Goal: Information Seeking & Learning: Learn about a topic

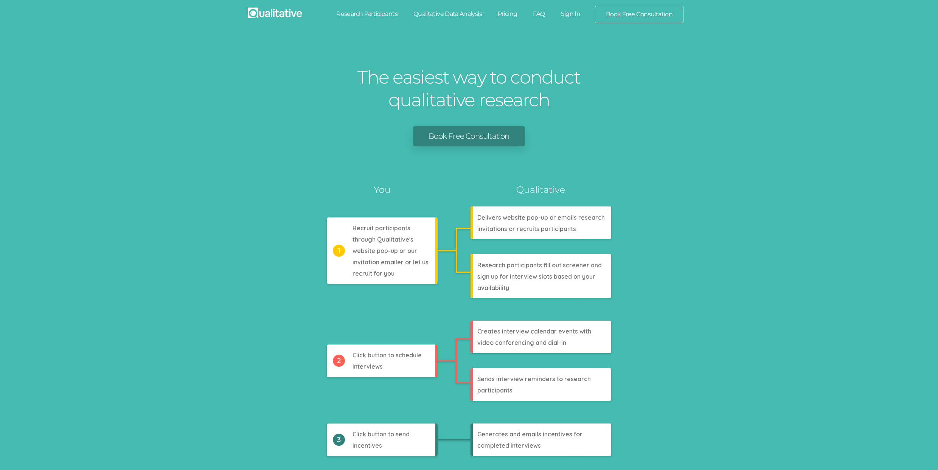
click at [353, 15] on link "Research Participants" at bounding box center [366, 14] width 77 height 17
click at [439, 14] on link "Qualitative Data Analysis" at bounding box center [448, 14] width 84 height 17
click at [513, 15] on link "Pricing" at bounding box center [508, 14] width 36 height 17
click at [537, 14] on link "FAQ" at bounding box center [539, 14] width 28 height 17
click at [573, 13] on link "Sign In" at bounding box center [571, 14] width 36 height 17
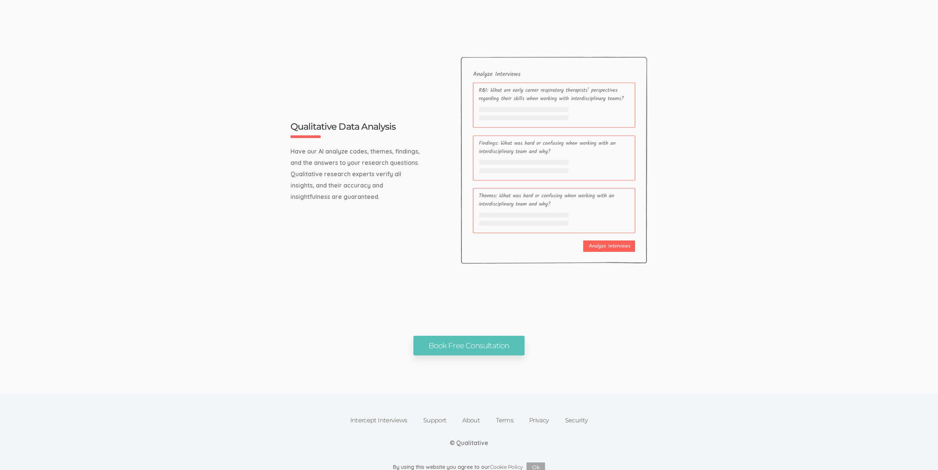
scroll to position [2407, 0]
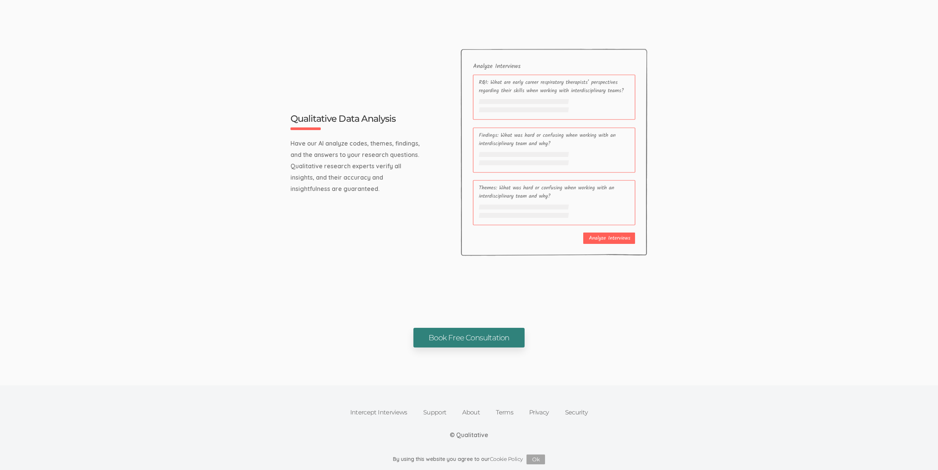
click at [476, 347] on link "Book Free Consultation" at bounding box center [468, 338] width 111 height 20
click at [384, 408] on link "Intercept Interviews" at bounding box center [378, 412] width 73 height 17
click at [444, 408] on link "Support" at bounding box center [434, 412] width 39 height 17
click at [473, 413] on link "About" at bounding box center [471, 412] width 34 height 17
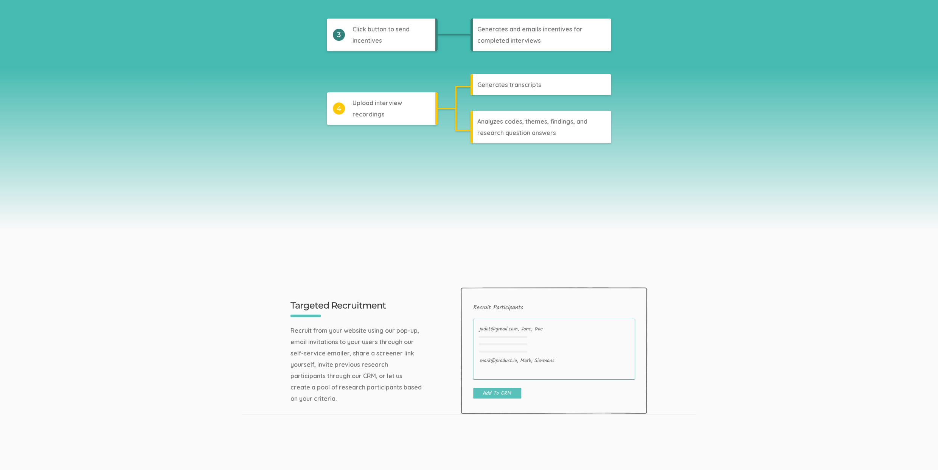
scroll to position [0, 0]
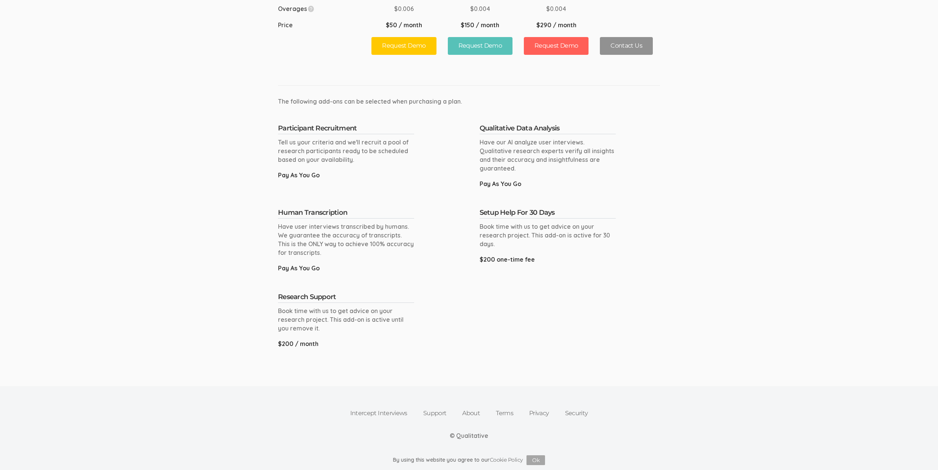
scroll to position [22, 0]
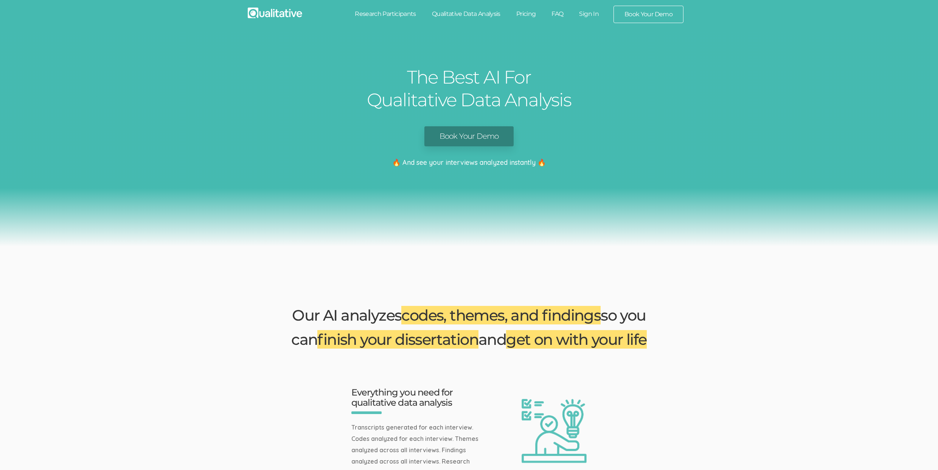
click at [169, 109] on div "The Best AI For Qualitative Data Analysis Book Your Demo 🔥 And see your intervi…" at bounding box center [469, 139] width 938 height 215
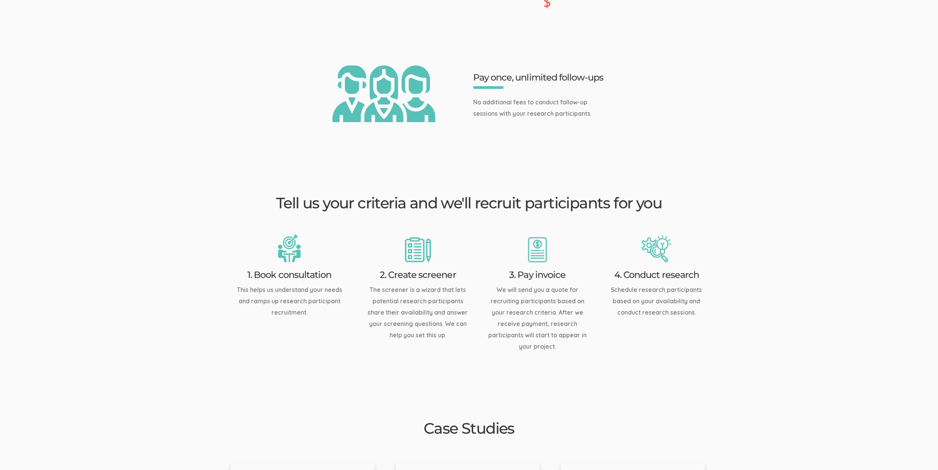
scroll to position [1043, 0]
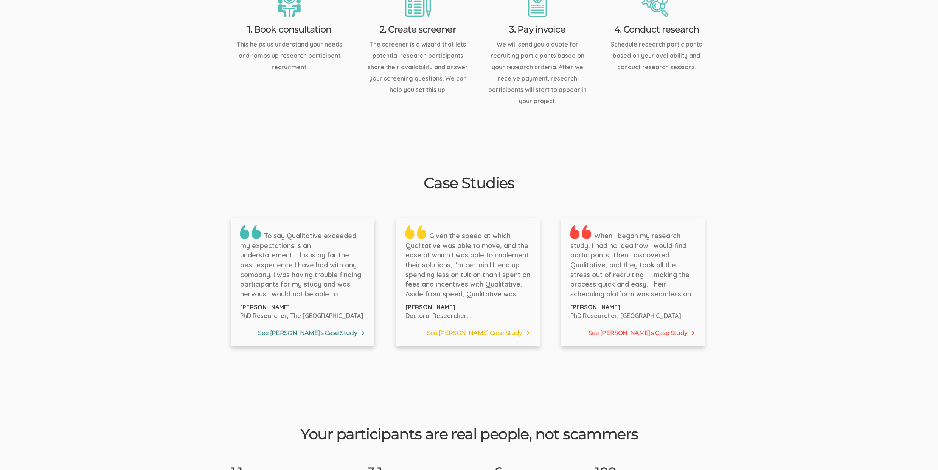
click at [344, 328] on link "See Bernice's Case Study" at bounding box center [302, 333] width 125 height 11
click at [473, 328] on link "See Tyler's Case Study" at bounding box center [468, 333] width 125 height 11
click at [649, 328] on link "See Jennifer's Case Study" at bounding box center [632, 333] width 125 height 11
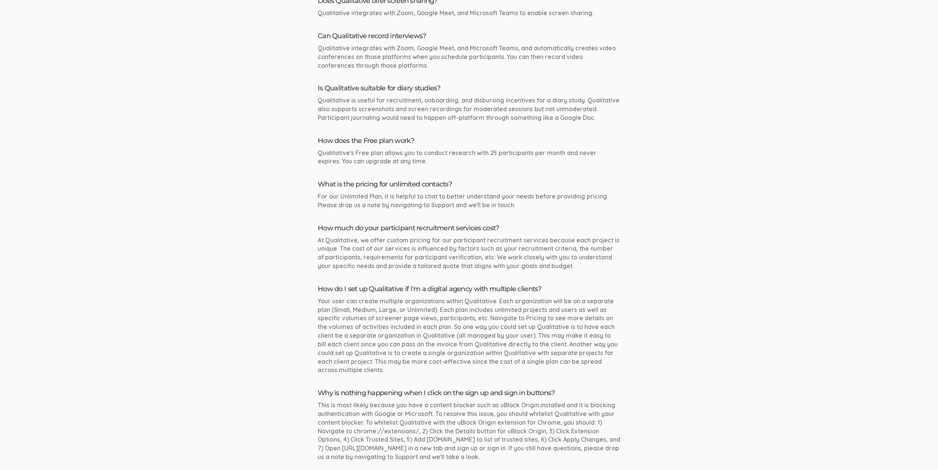
scroll to position [1195, 0]
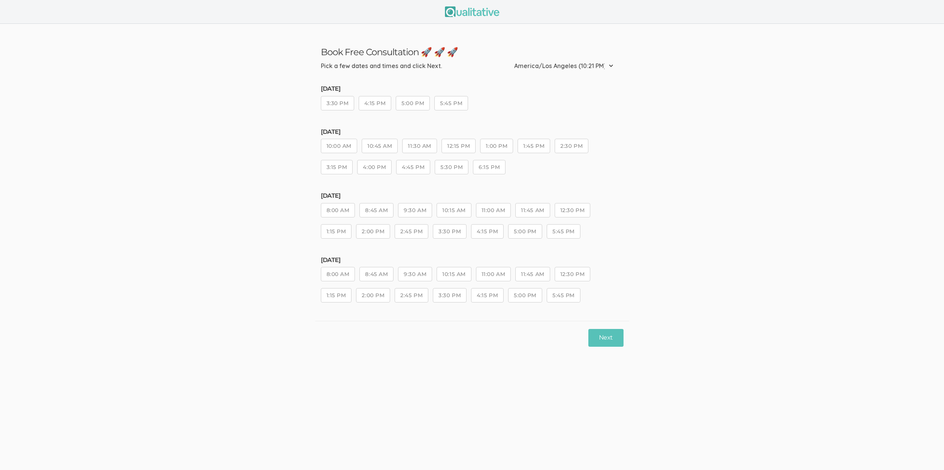
click at [412, 147] on button "11:30 AM" at bounding box center [419, 146] width 34 height 14
click at [599, 339] on button "Next" at bounding box center [605, 338] width 35 height 18
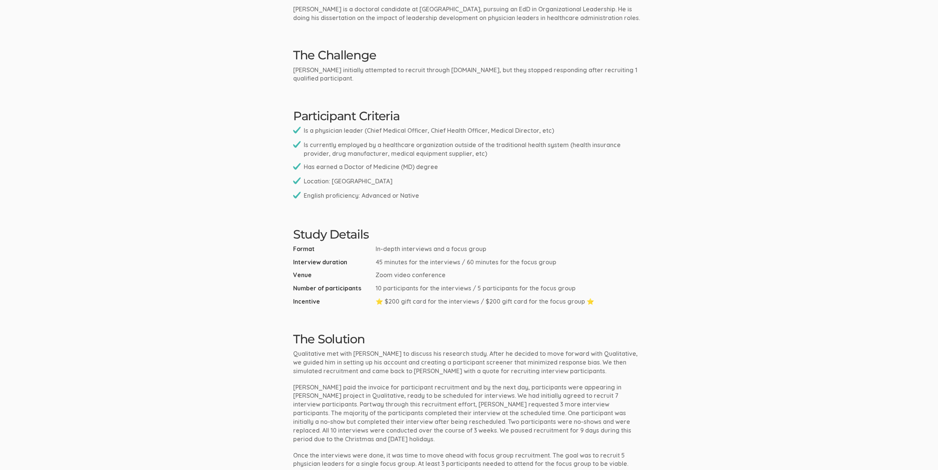
scroll to position [367, 0]
